Goal: Entertainment & Leisure: Consume media (video, audio)

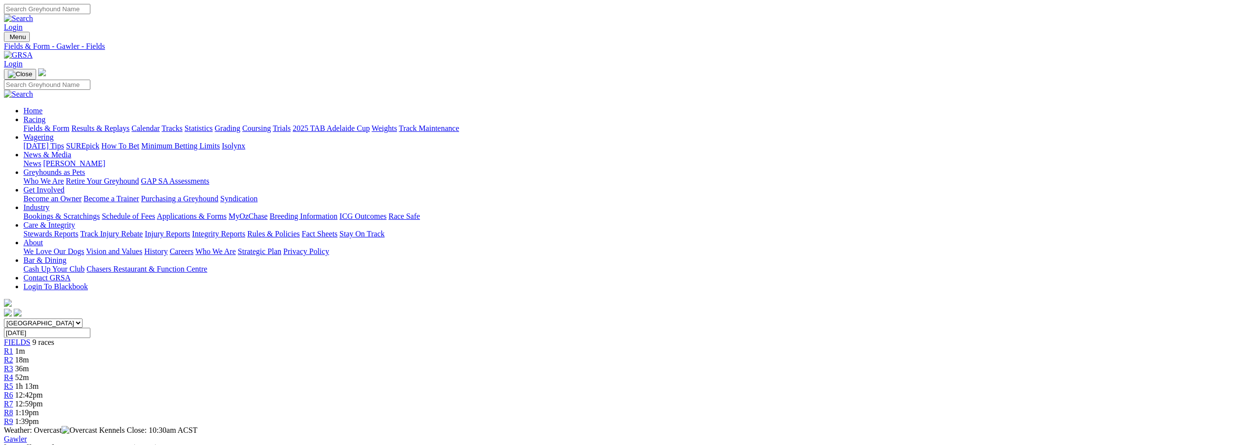
click at [129, 124] on link "Results & Replays" at bounding box center [100, 128] width 58 height 8
